Goal: Obtain resource: Obtain resource

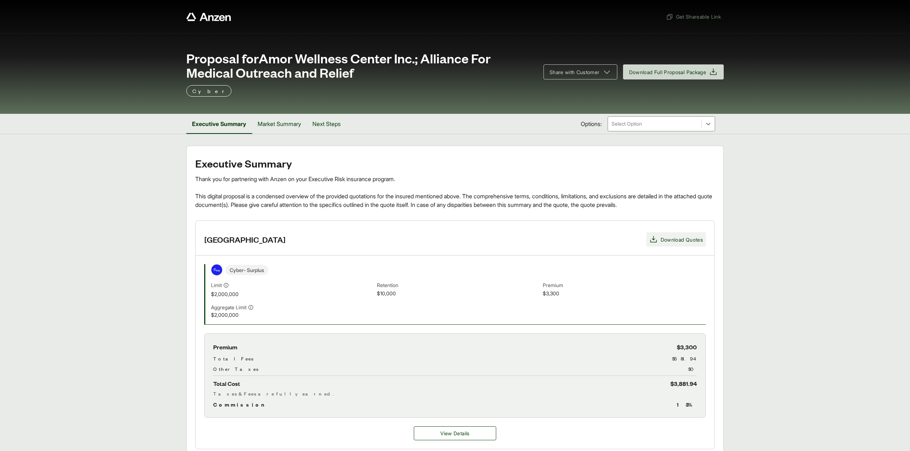
click at [679, 242] on span "Download Quotes" at bounding box center [681, 240] width 42 height 8
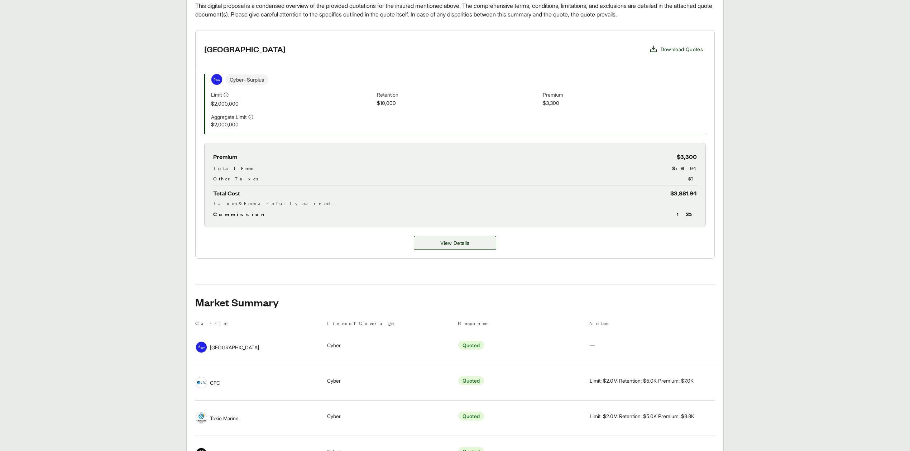
click at [459, 246] on span "View Details" at bounding box center [454, 243] width 29 height 8
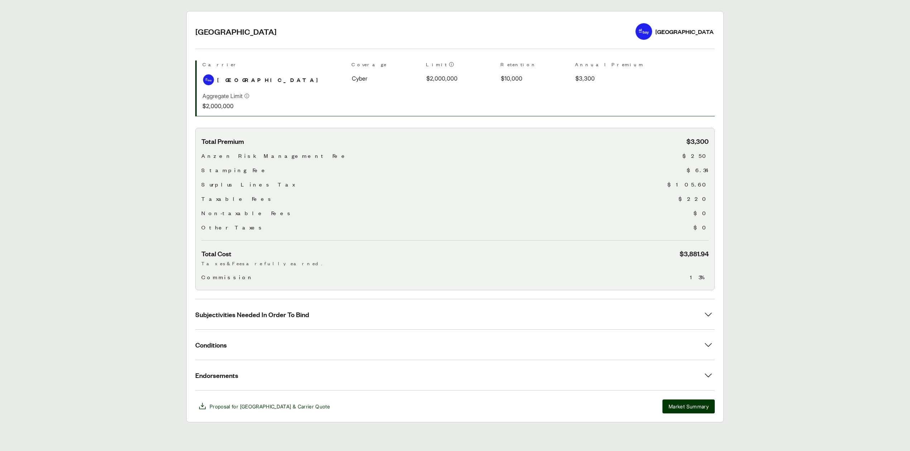
scroll to position [136, 0]
click at [307, 312] on span "Subjectivities Needed In Order To Bind" at bounding box center [252, 314] width 114 height 9
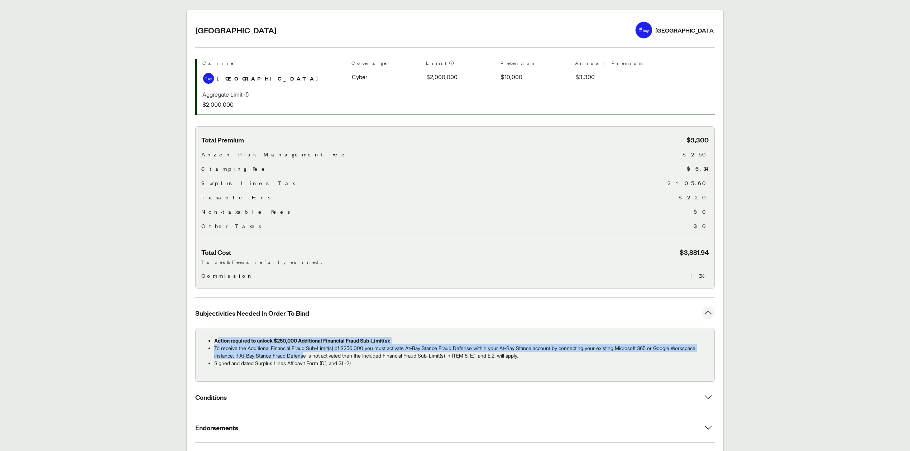
drag, startPoint x: 217, startPoint y: 340, endPoint x: 336, endPoint y: 359, distance: 120.8
click at [336, 359] on ul "Action required to unlock $250,000 Additional Financial Fraud Sub-Limit(s): To …" at bounding box center [454, 352] width 507 height 30
click at [266, 349] on p "To receive the Additional Financial Fraud Sub-Limit(s) of $250,000 you must act…" at bounding box center [461, 352] width 494 height 15
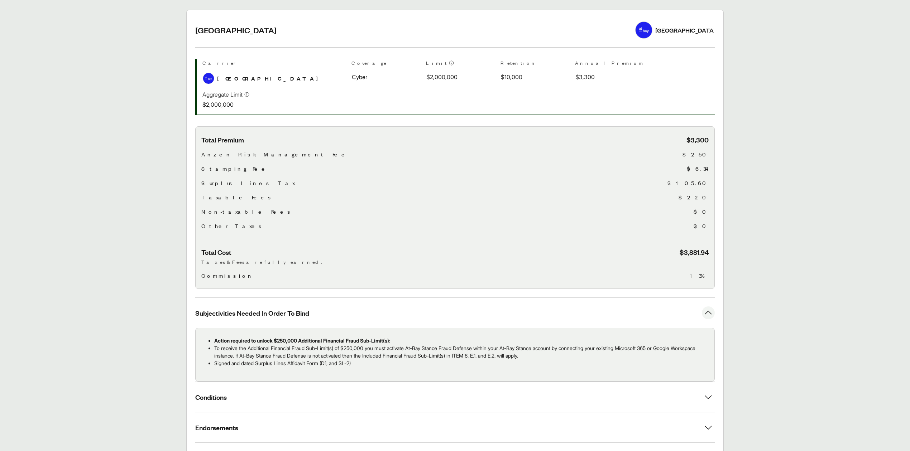
click at [213, 342] on ul "Action required to unlock $250,000 Additional Financial Fraud Sub-Limit(s): To …" at bounding box center [454, 352] width 507 height 30
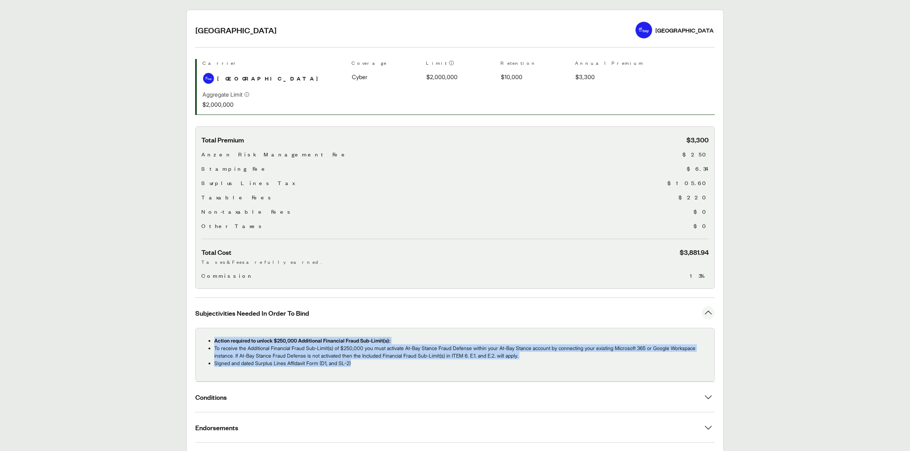
drag, startPoint x: 213, startPoint y: 341, endPoint x: 378, endPoint y: 365, distance: 165.8
click at [378, 365] on ul "Action required to unlock $250,000 Additional Financial Fraud Sub-Limit(s): To …" at bounding box center [454, 352] width 507 height 30
copy ul "Action required to unlock $250,000 Additional Financial Fraud Sub-Limit(s): To …"
click at [814, 181] on main "Options: At-Bay At-Bay At-Bay Carrier Coverage Limit Retention Annual Premium C…" at bounding box center [455, 242] width 910 height 465
